Goal: Task Accomplishment & Management: Manage account settings

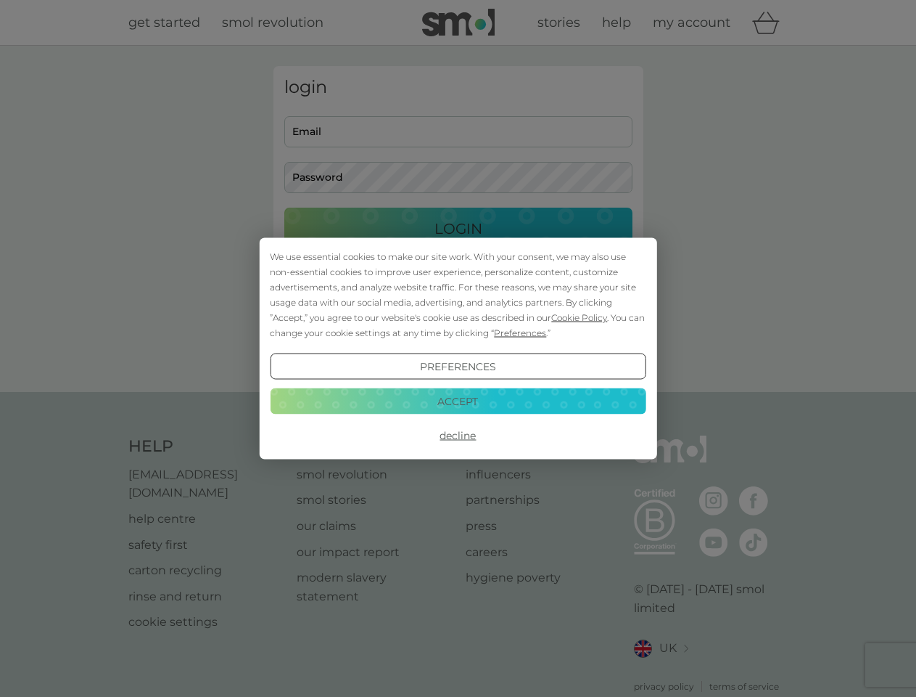
click at [580, 317] on span "Cookie Policy" at bounding box center [579, 317] width 56 height 11
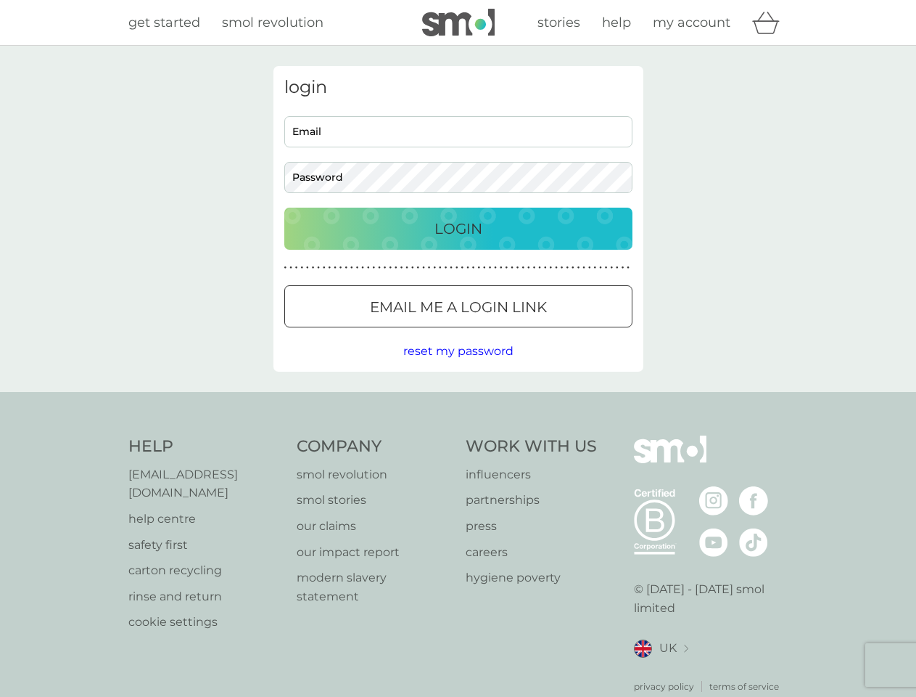
click at [519, 332] on div "login Email Password Login ● ● ● ● ● ● ● ● ● ● ● ● ● ● ● ● ● ● ● ● ● ● ● ● ● ● …" at bounding box center [459, 218] width 370 height 305
click at [458, 366] on div "login Email Password Login ● ● ● ● ● ● ● ● ● ● ● ● ● ● ● ● ● ● ● ● ● ● ● ● ● ● …" at bounding box center [459, 218] width 370 height 305
click at [458, 435] on div "Help [EMAIL_ADDRESS][DOMAIN_NAME] help centre safety first carton recycling rin…" at bounding box center [458, 564] width 660 height 258
click at [458, 401] on div "Help [EMAIL_ADDRESS][DOMAIN_NAME] help centre safety first carton recycling rin…" at bounding box center [458, 564] width 916 height 345
